Goal: Task Accomplishment & Management: Manage account settings

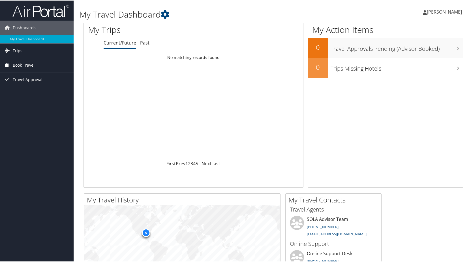
click at [13, 64] on span "Book Travel" at bounding box center [24, 64] width 22 height 14
click at [428, 9] on span "[PERSON_NAME]" at bounding box center [444, 11] width 35 height 6
click at [415, 49] on link "View Travel Profile" at bounding box center [429, 51] width 63 height 10
click at [423, 10] on icon at bounding box center [425, 12] width 4 height 5
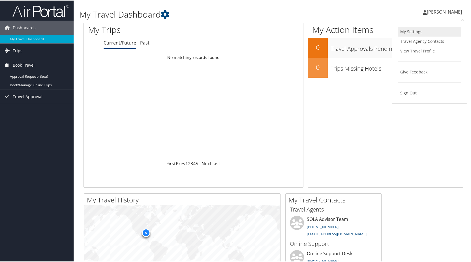
click at [409, 30] on link "My Settings" at bounding box center [429, 31] width 63 height 10
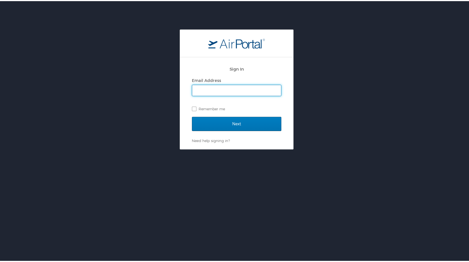
click at [203, 87] on input "Email Address" at bounding box center [236, 89] width 89 height 11
type input "[EMAIL_ADDRESS][DOMAIN_NAME]"
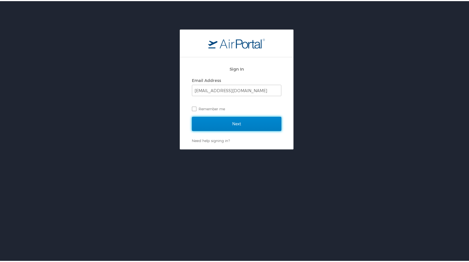
click at [222, 122] on input "Next" at bounding box center [236, 122] width 89 height 14
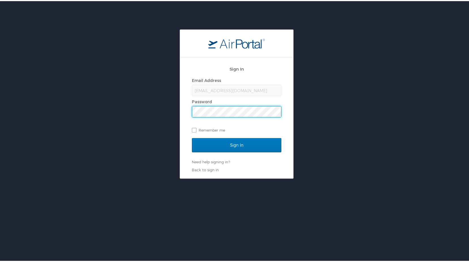
click at [192, 137] on input "Sign In" at bounding box center [236, 144] width 89 height 14
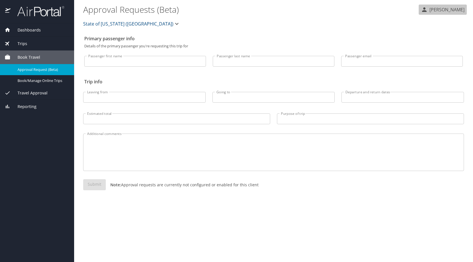
click at [428, 9] on p "PATRICIA JOHNSON" at bounding box center [446, 9] width 37 height 7
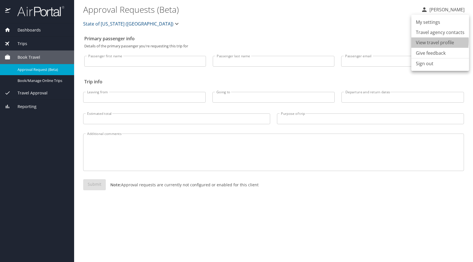
click at [421, 41] on li "View travel profile" at bounding box center [441, 42] width 58 height 10
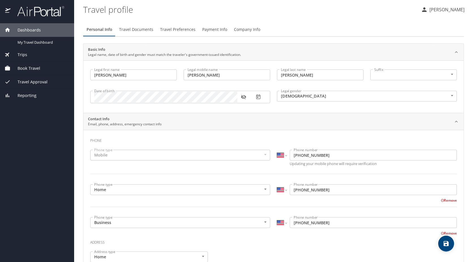
select select "US"
click at [7, 29] on icon at bounding box center [7, 30] width 5 height 4
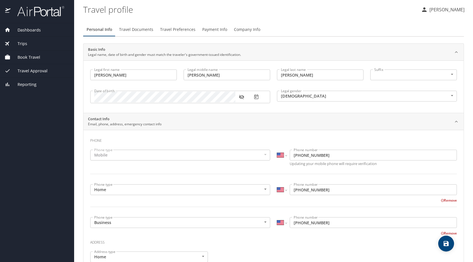
click at [18, 55] on span "Book Travel" at bounding box center [25, 57] width 30 height 6
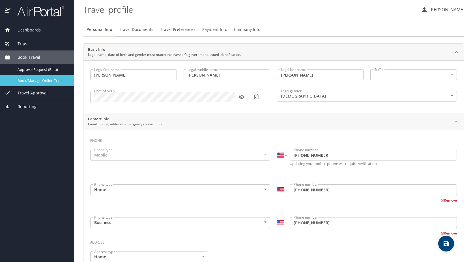
click at [19, 80] on span "Book/Manage Online Trips" at bounding box center [43, 80] width 50 height 5
click at [428, 9] on p "[PERSON_NAME]" at bounding box center [446, 9] width 37 height 7
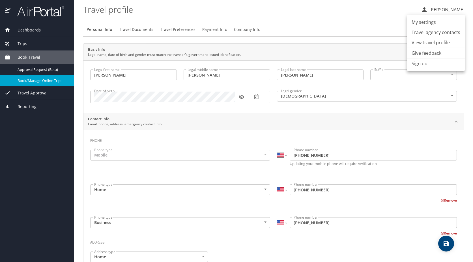
click at [32, 81] on div at bounding box center [236, 131] width 473 height 262
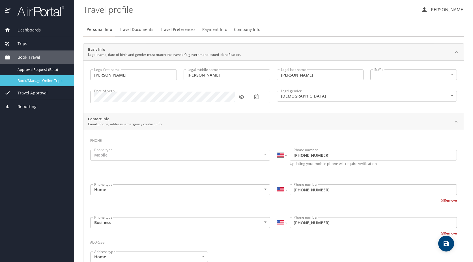
click at [32, 81] on span "Book/Manage Online Trips" at bounding box center [43, 80] width 50 height 5
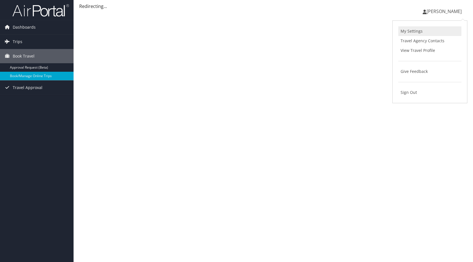
click at [403, 29] on link "My Settings" at bounding box center [430, 31] width 63 height 10
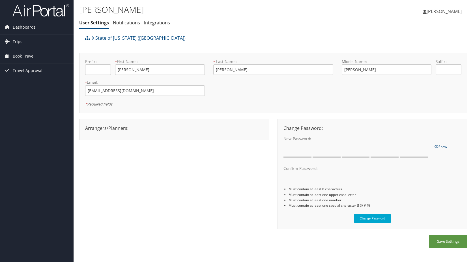
click at [423, 11] on icon at bounding box center [425, 12] width 4 height 5
click at [411, 48] on link "View Travel Profile" at bounding box center [430, 51] width 63 height 10
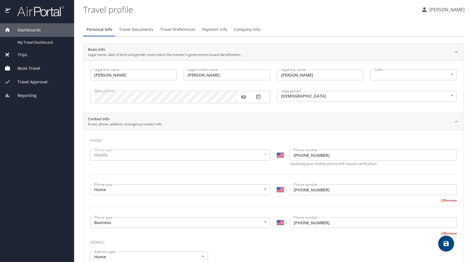
select select "US"
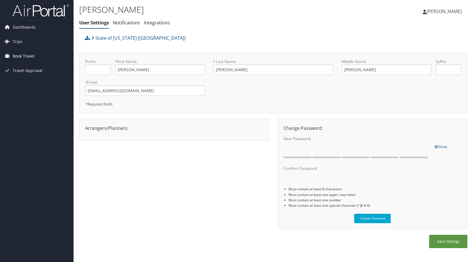
click at [25, 55] on span "Book Travel" at bounding box center [24, 56] width 22 height 14
click at [28, 88] on span "Travel Approval" at bounding box center [28, 87] width 30 height 14
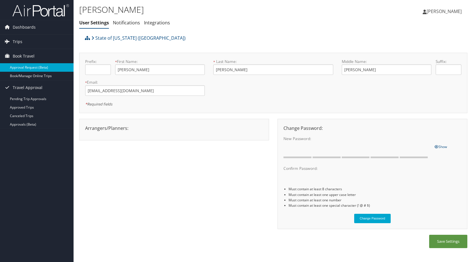
click at [27, 67] on link "Approval Request (Beta)" at bounding box center [37, 67] width 74 height 8
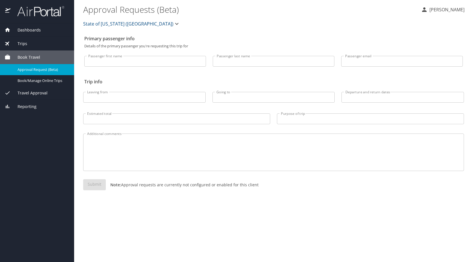
click at [421, 9] on icon "button" at bounding box center [424, 9] width 7 height 7
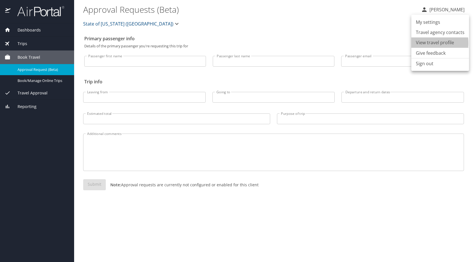
click at [424, 43] on li "View travel profile" at bounding box center [441, 42] width 58 height 10
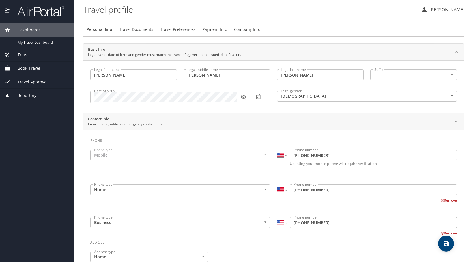
select select "US"
click at [421, 10] on icon "button" at bounding box center [424, 9] width 7 height 7
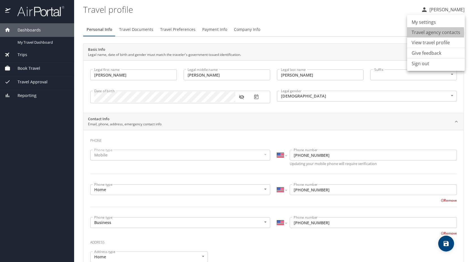
click at [420, 33] on li "Travel agency contacts" at bounding box center [436, 32] width 58 height 10
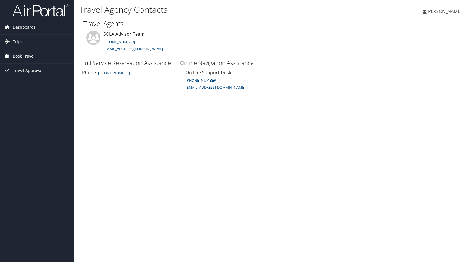
click at [19, 56] on span "Book Travel" at bounding box center [24, 56] width 22 height 14
click at [423, 11] on icon at bounding box center [425, 12] width 4 height 5
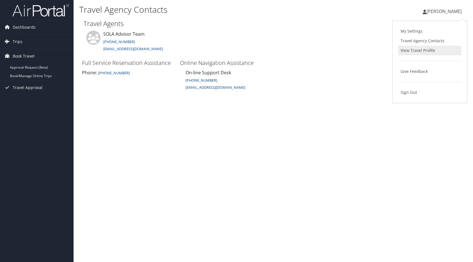
click at [409, 50] on link "View Travel Profile" at bounding box center [430, 51] width 63 height 10
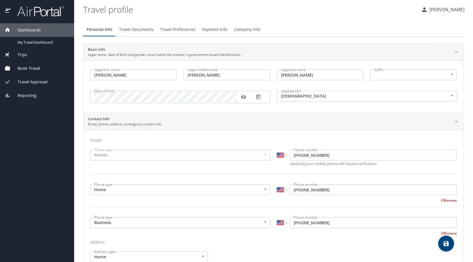
select select "US"
click at [421, 8] on icon "button" at bounding box center [424, 9] width 7 height 7
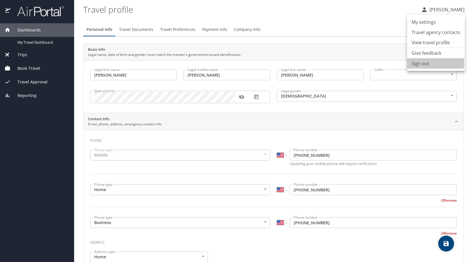
click at [416, 63] on li "Sign out" at bounding box center [436, 63] width 58 height 10
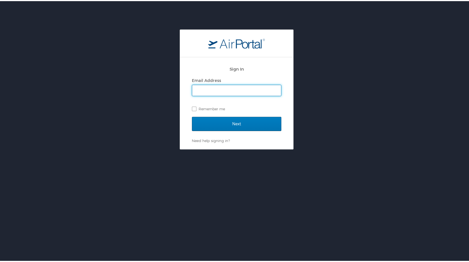
click at [198, 90] on input "Email Address" at bounding box center [236, 89] width 89 height 11
type input "pjohnson@floodauthority.org"
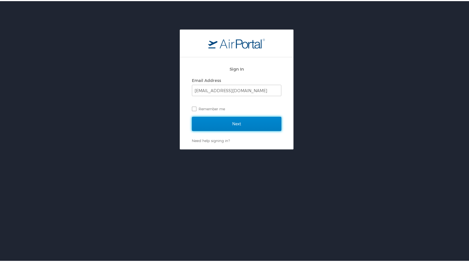
click at [230, 123] on input "Next" at bounding box center [236, 122] width 89 height 14
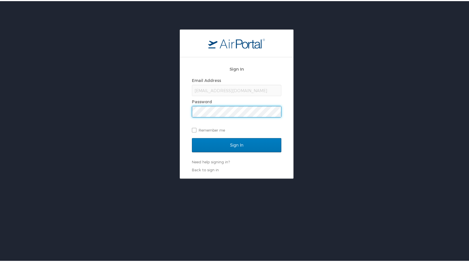
click at [192, 137] on input "Sign In" at bounding box center [236, 144] width 89 height 14
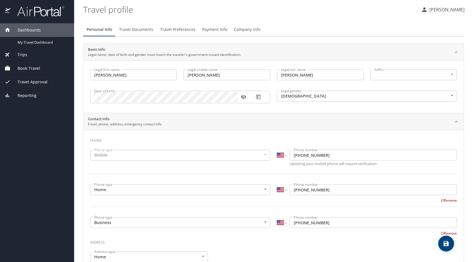
select select "US"
click at [29, 66] on span "Book Travel" at bounding box center [25, 68] width 30 height 6
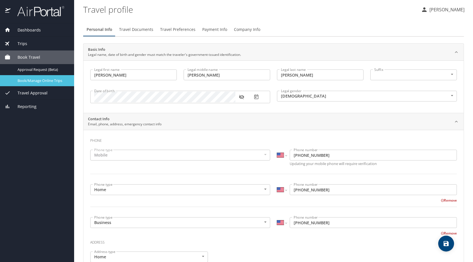
click at [48, 79] on span "Book/Manage Online Trips" at bounding box center [43, 80] width 50 height 5
